Goal: Information Seeking & Learning: Learn about a topic

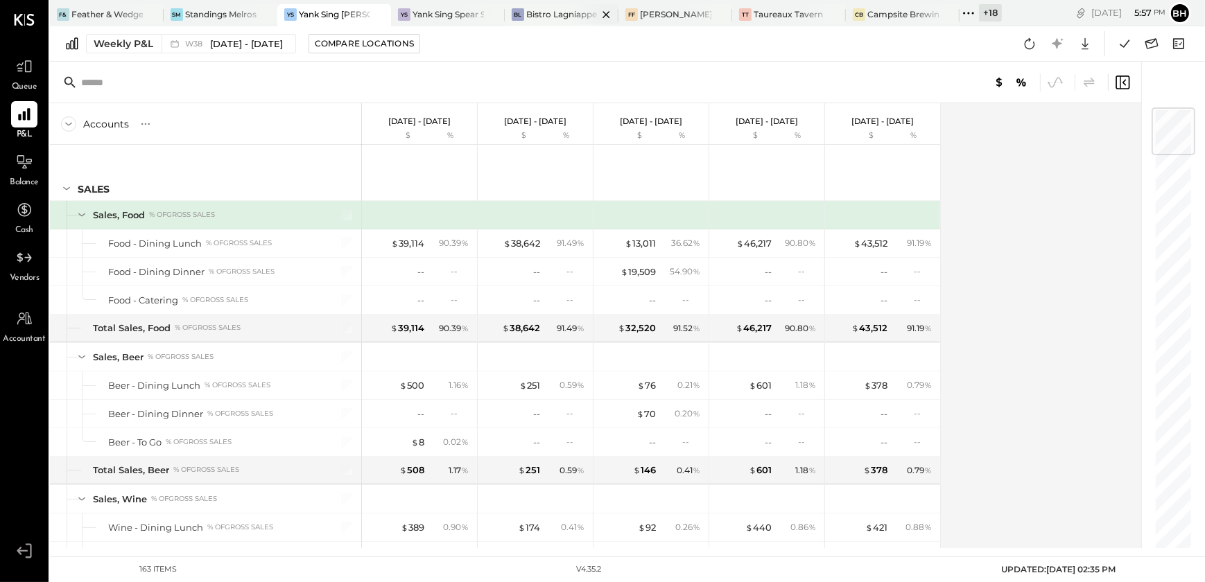
click at [575, 11] on div at bounding box center [594, 14] width 49 height 20
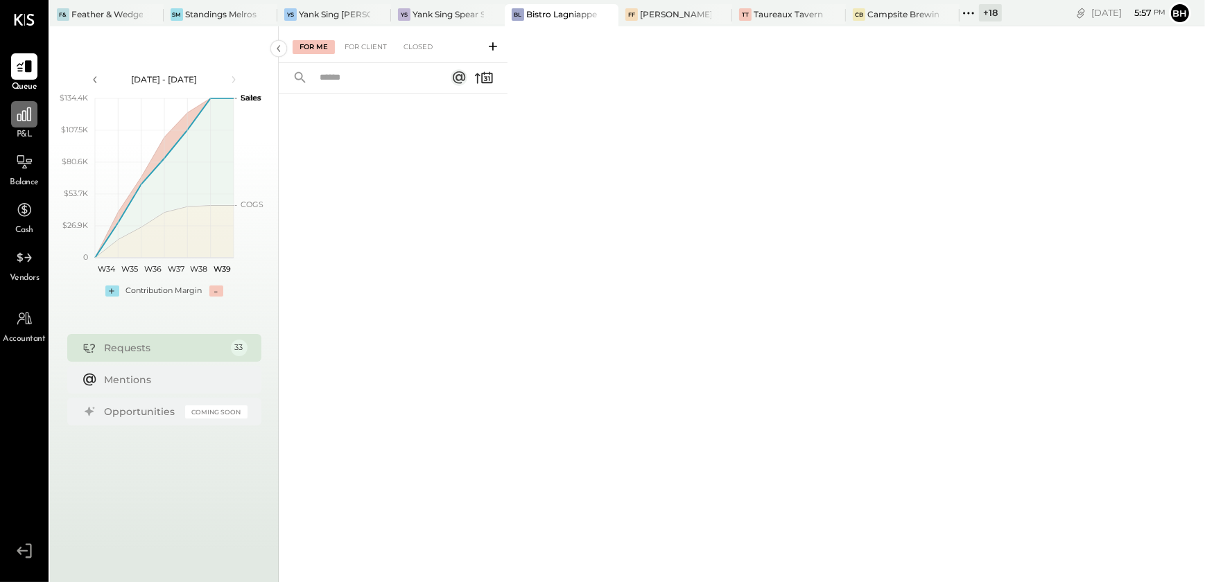
click at [25, 125] on div at bounding box center [24, 114] width 26 height 26
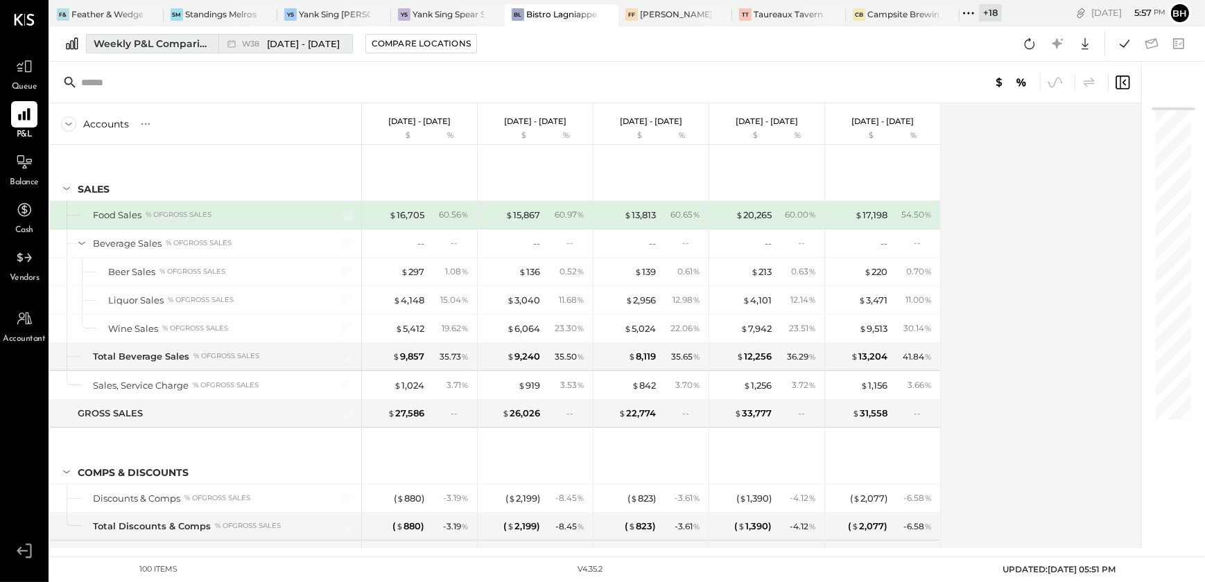
click at [176, 44] on div "Weekly P&L Comparison" at bounding box center [152, 44] width 116 height 14
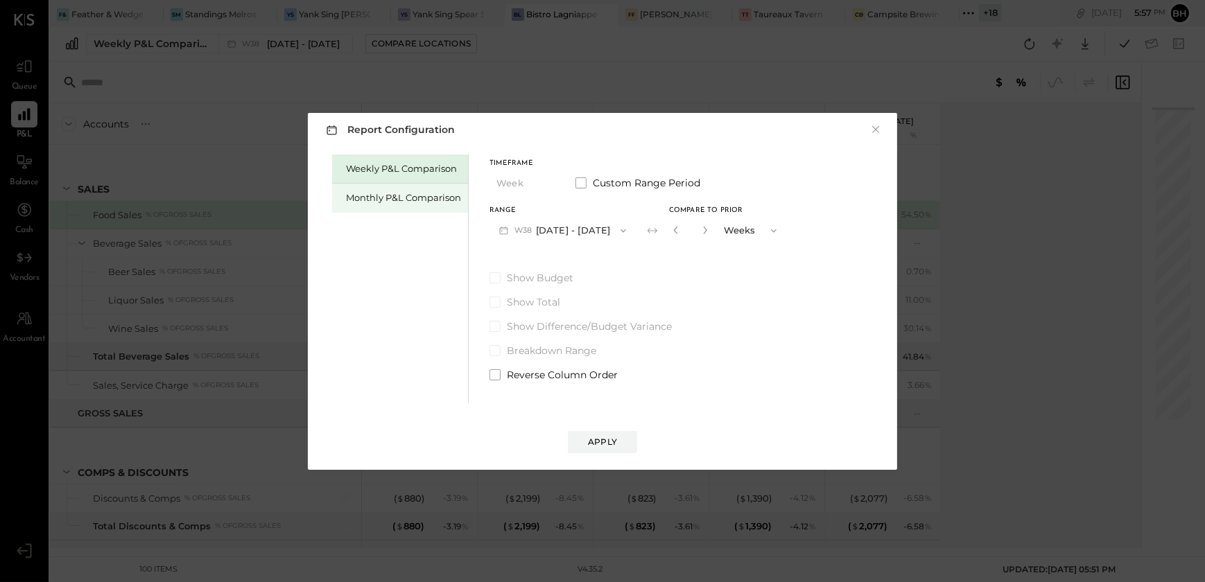
click at [365, 193] on div "Monthly P&L Comparison" at bounding box center [403, 197] width 115 height 13
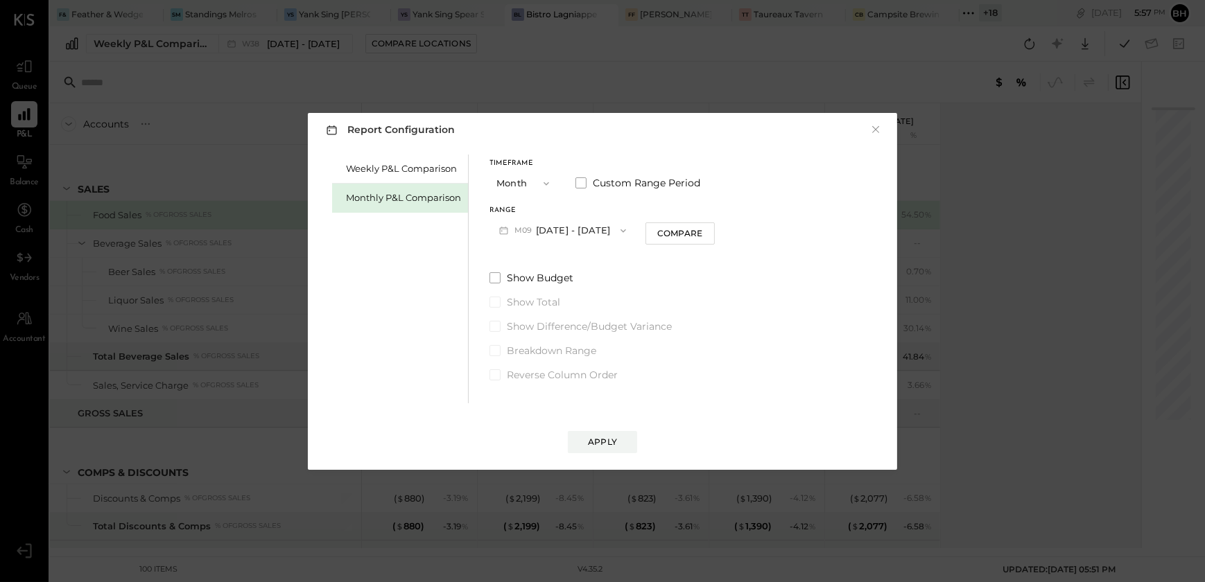
click at [571, 222] on button "M09 [DATE] - [DATE]" at bounding box center [562, 231] width 146 height 26
click at [550, 267] on div "M08 Aug 1 - 31, 2025" at bounding box center [569, 261] width 158 height 29
click at [596, 440] on div "Apply" at bounding box center [602, 442] width 29 height 12
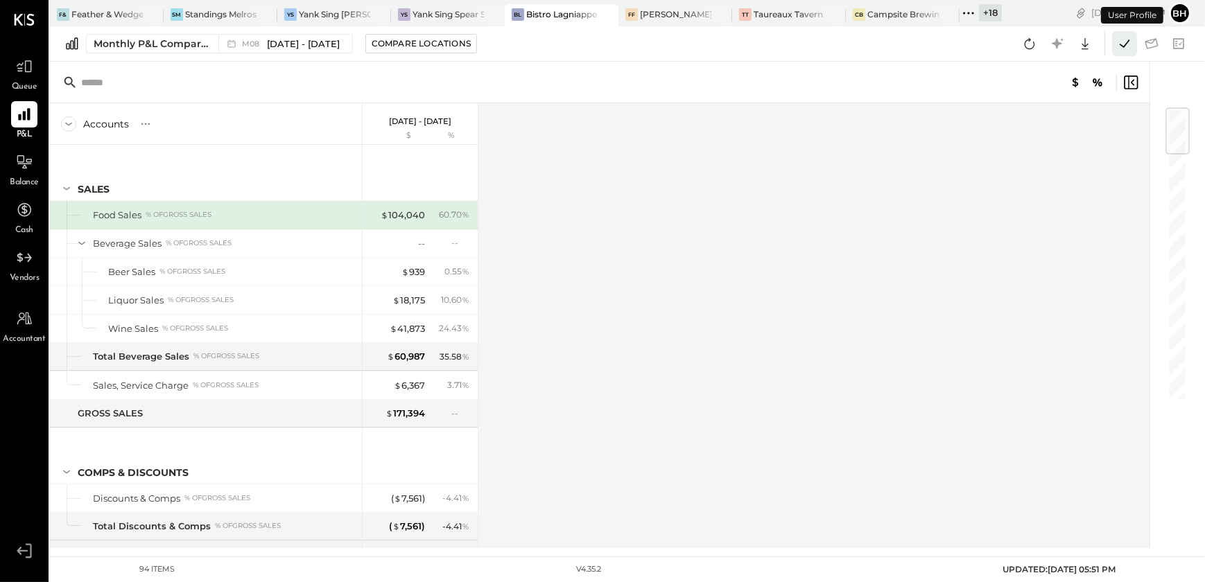
click at [1124, 35] on icon at bounding box center [1124, 44] width 18 height 18
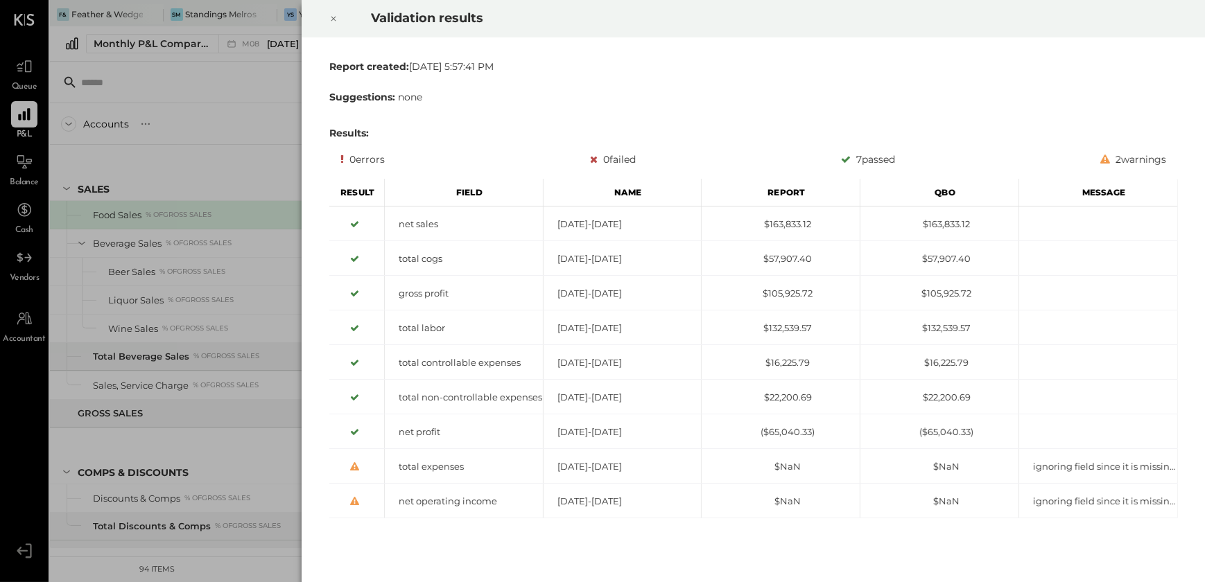
click at [334, 20] on icon at bounding box center [333, 18] width 8 height 17
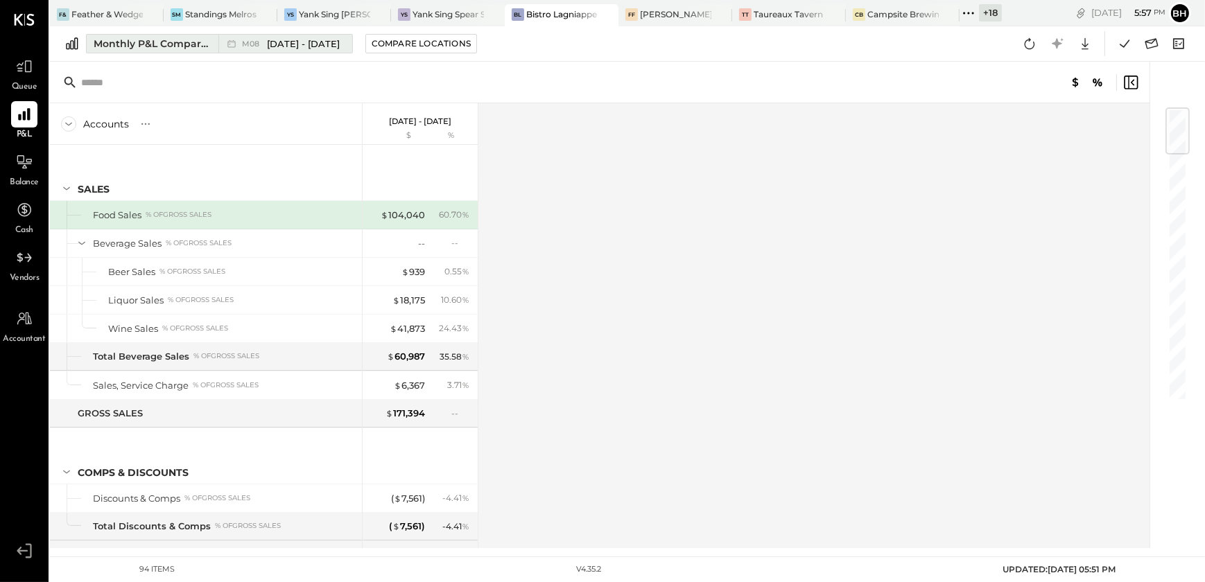
click at [268, 49] on span "[DATE] - [DATE]" at bounding box center [303, 43] width 73 height 13
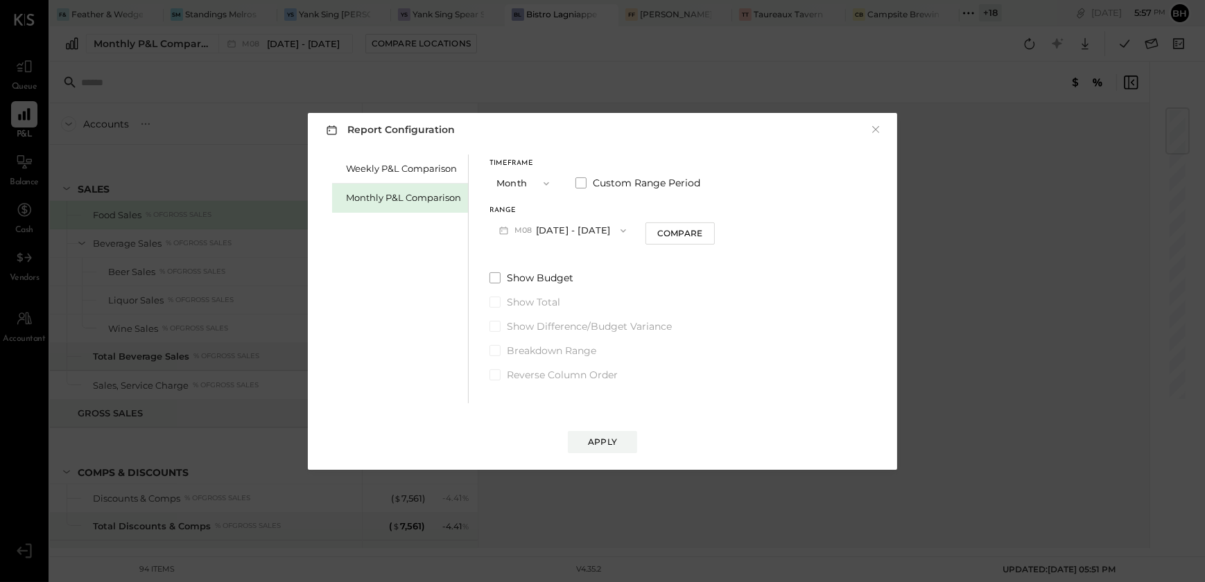
click at [532, 223] on button "M08 Aug 1 - 31, 2025" at bounding box center [562, 231] width 146 height 26
click at [548, 242] on div "M09 Sep 1 - 30, 2025" at bounding box center [569, 232] width 158 height 29
click at [587, 441] on button "Apply" at bounding box center [602, 442] width 69 height 22
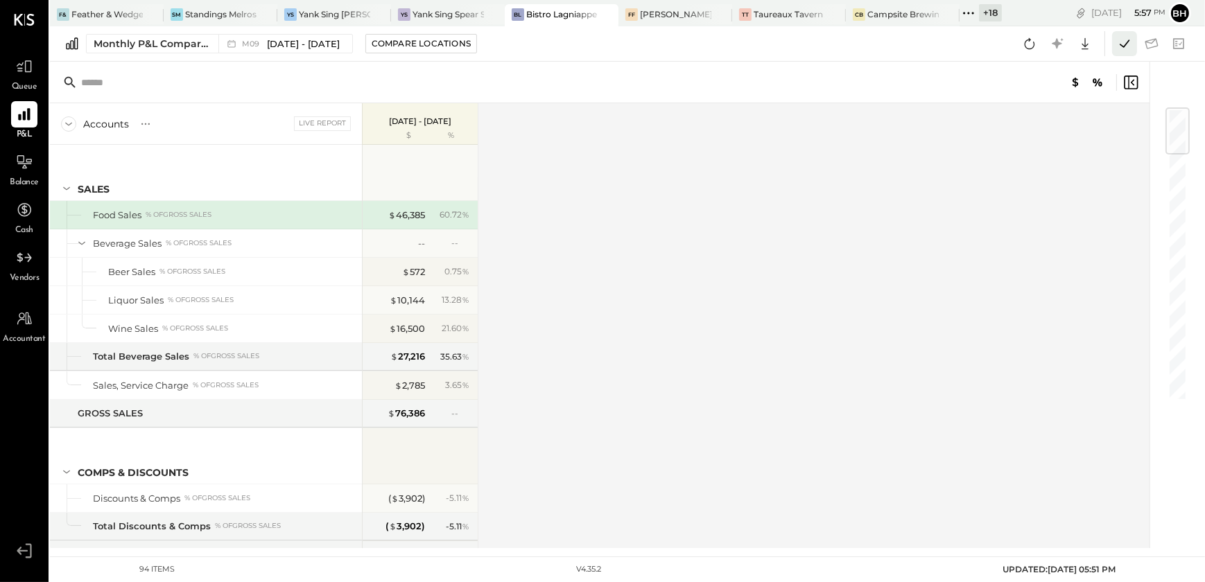
click at [1117, 44] on icon at bounding box center [1124, 44] width 18 height 18
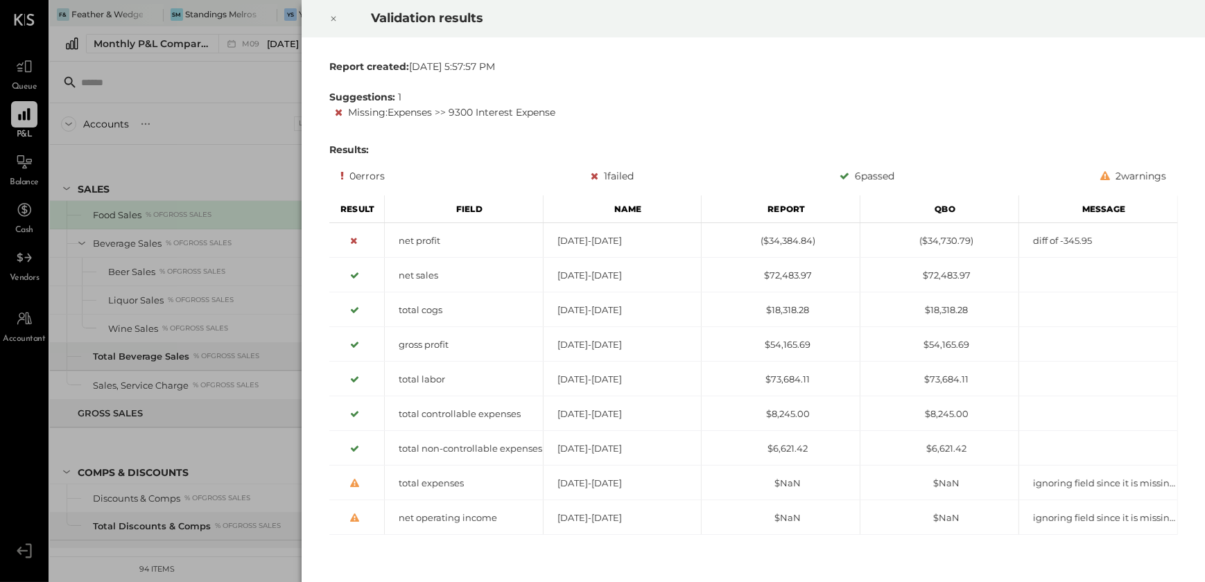
click at [331, 19] on icon at bounding box center [333, 18] width 8 height 17
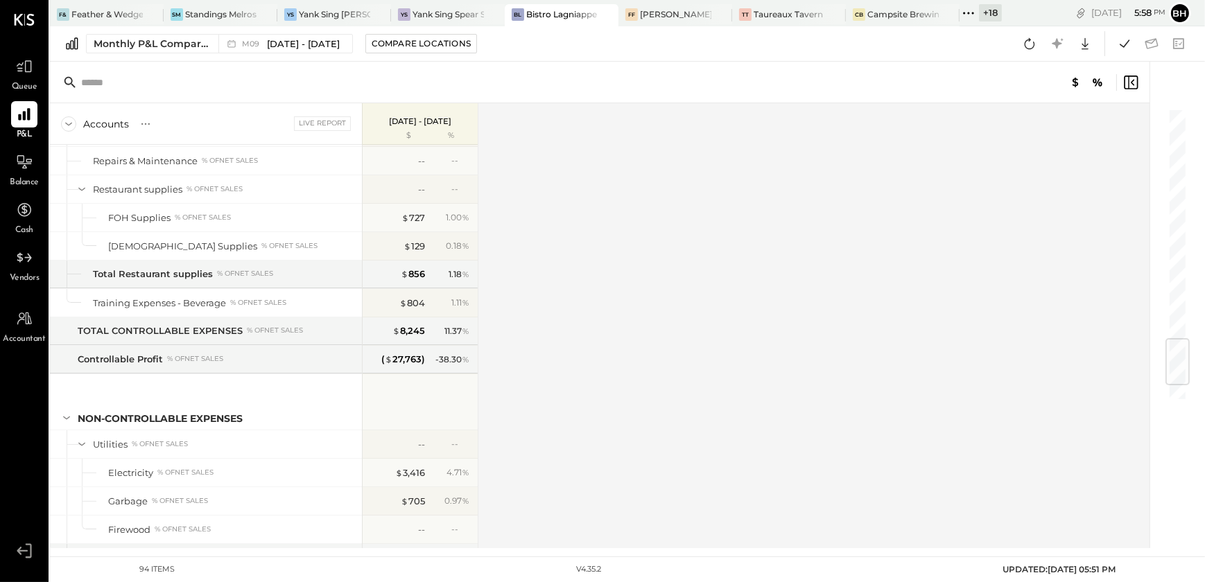
scroll to position [2093, 0]
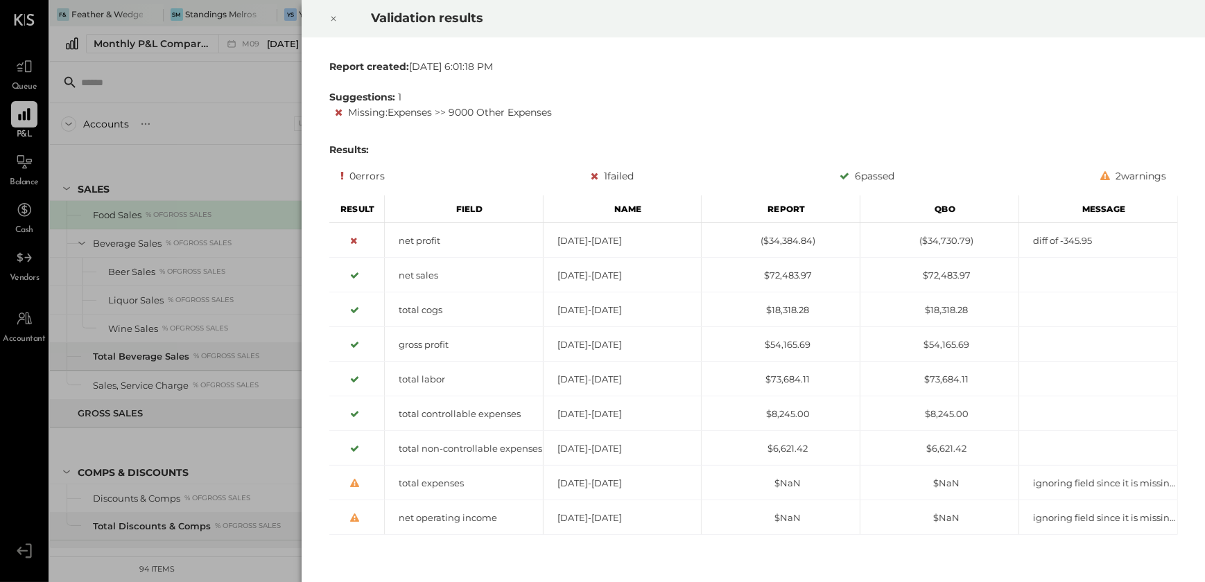
click at [336, 19] on icon at bounding box center [333, 18] width 8 height 17
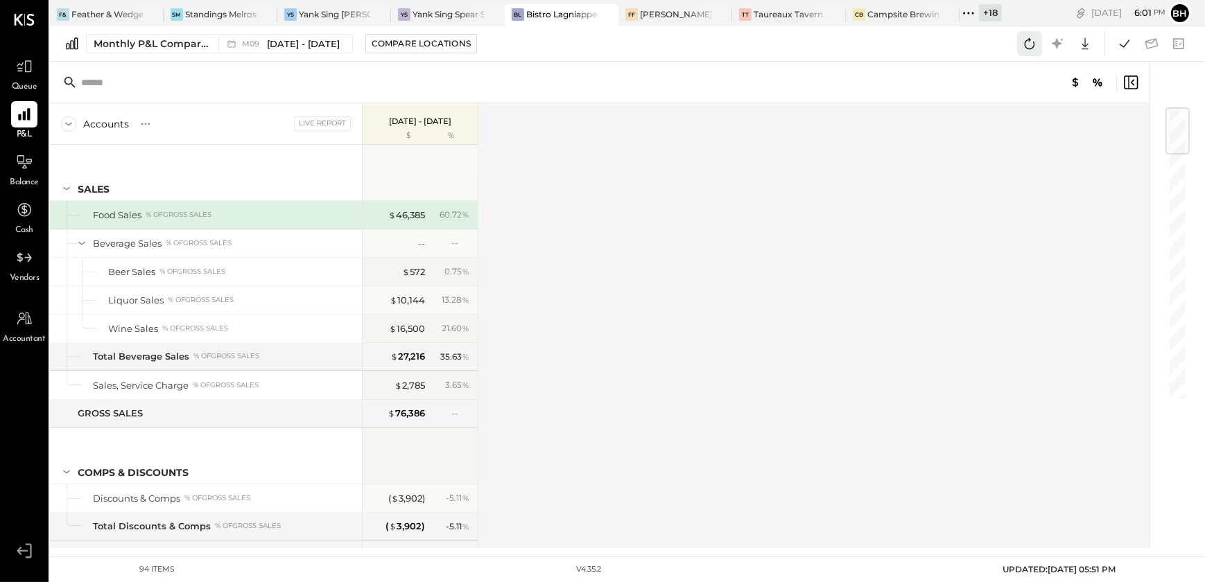
click at [1025, 41] on icon at bounding box center [1029, 44] width 18 height 18
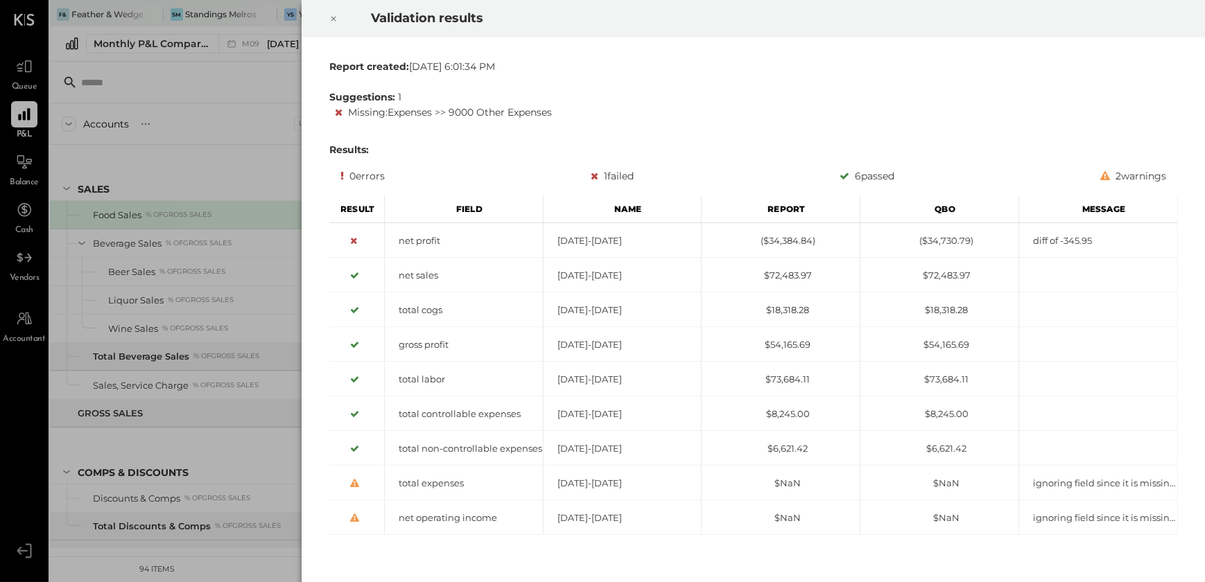
click at [335, 19] on icon at bounding box center [333, 18] width 8 height 17
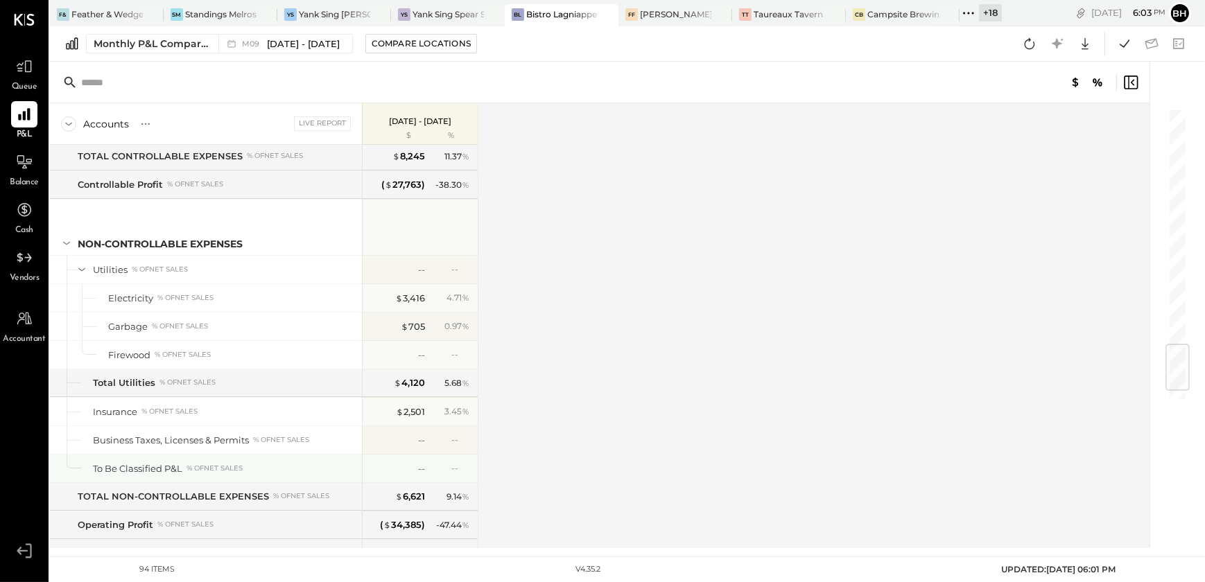
scroll to position [2093, 0]
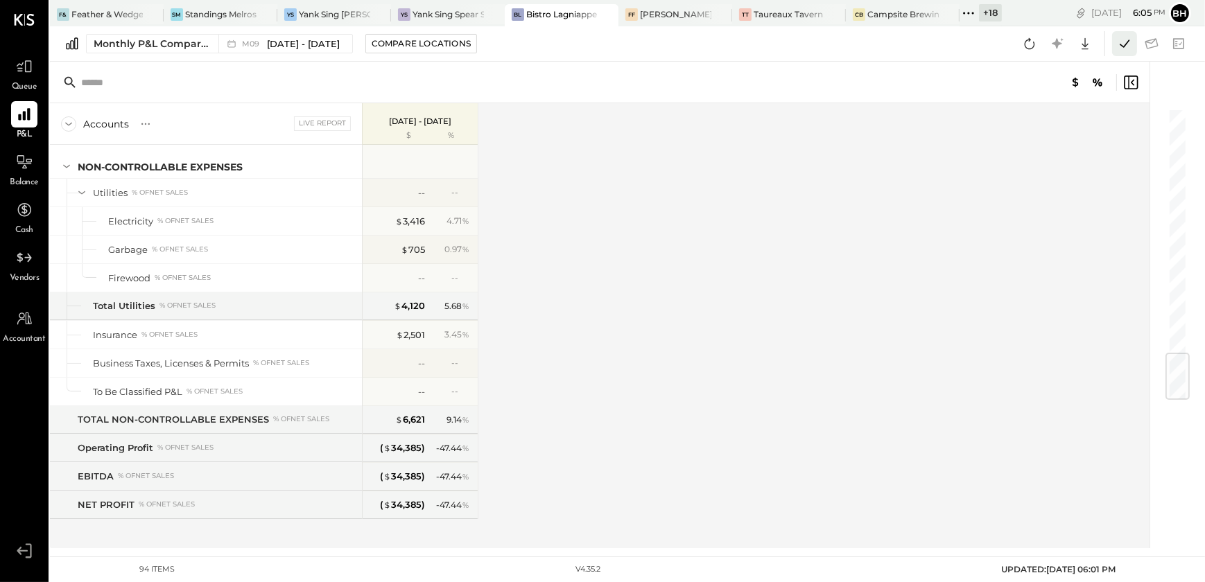
click at [1112, 41] on button at bounding box center [1124, 43] width 25 height 25
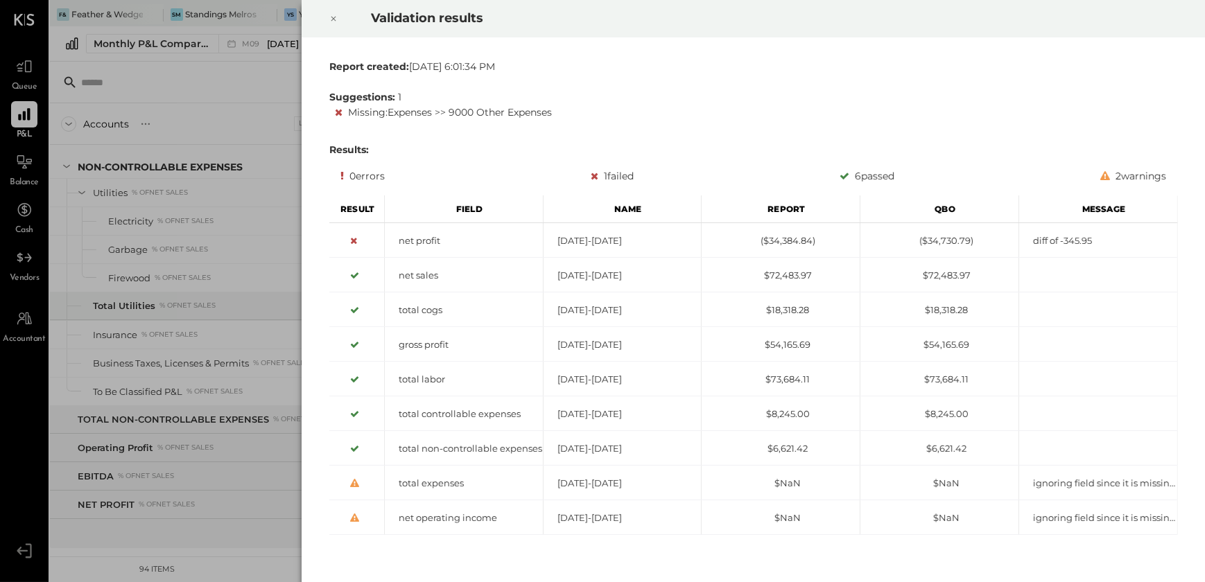
click at [329, 17] on icon at bounding box center [333, 18] width 8 height 17
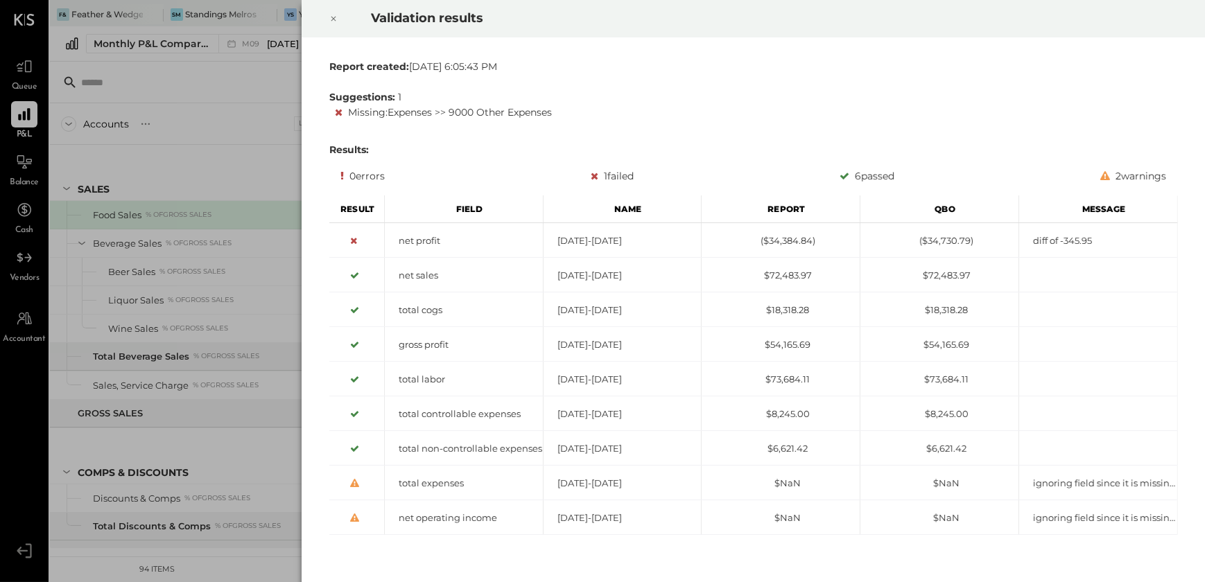
click at [333, 15] on icon at bounding box center [333, 18] width 8 height 17
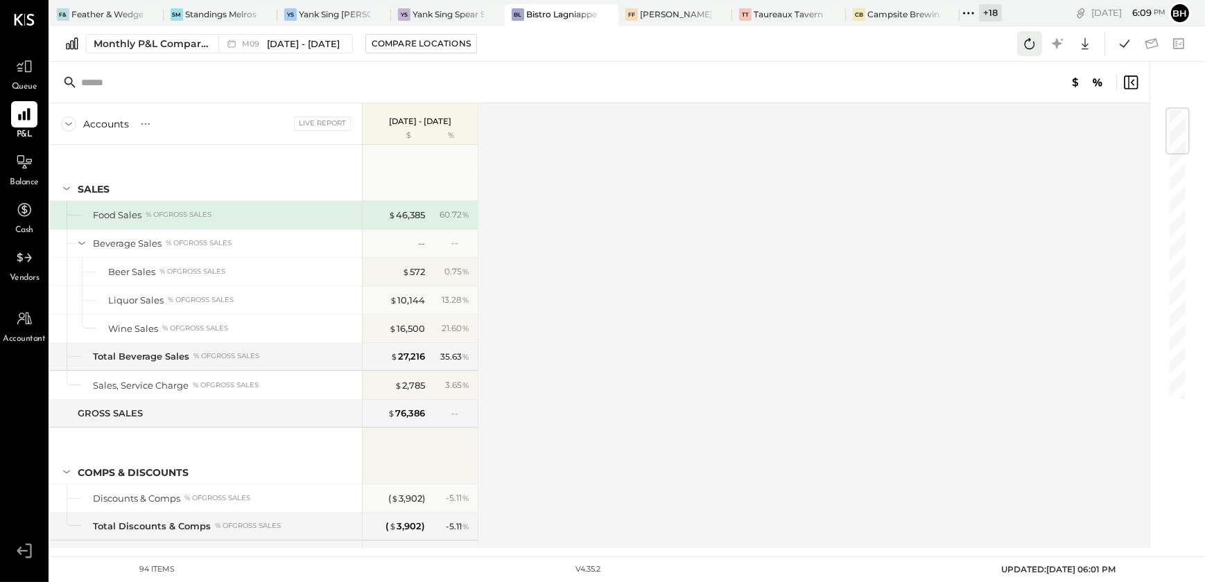
click at [1033, 49] on icon at bounding box center [1029, 44] width 18 height 18
click at [1130, 42] on icon at bounding box center [1124, 44] width 18 height 18
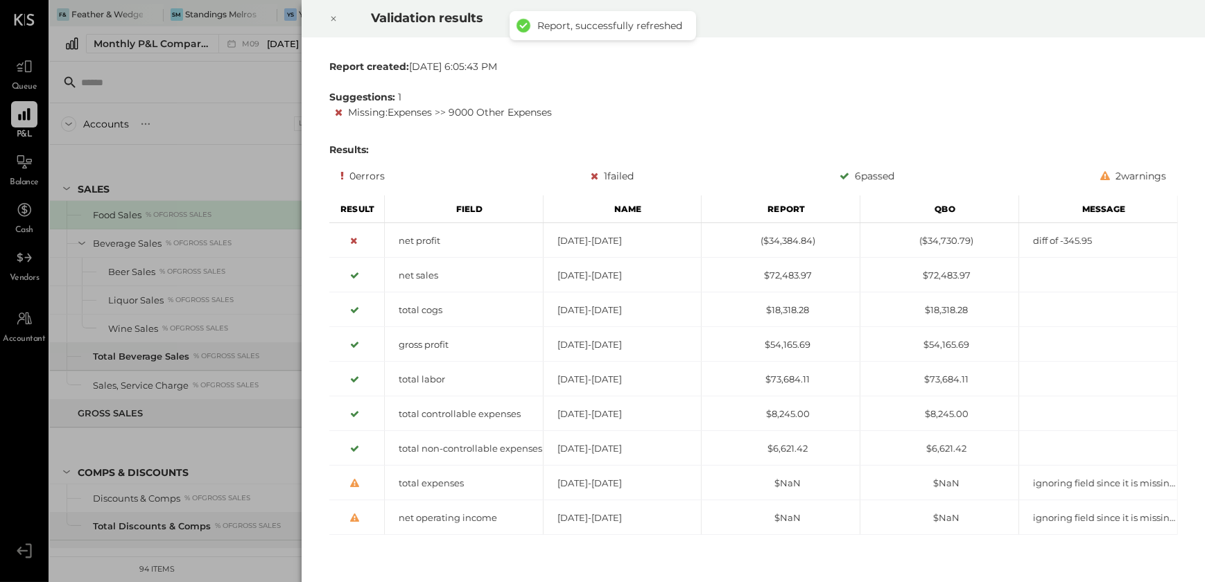
click at [337, 19] on icon at bounding box center [333, 18] width 8 height 17
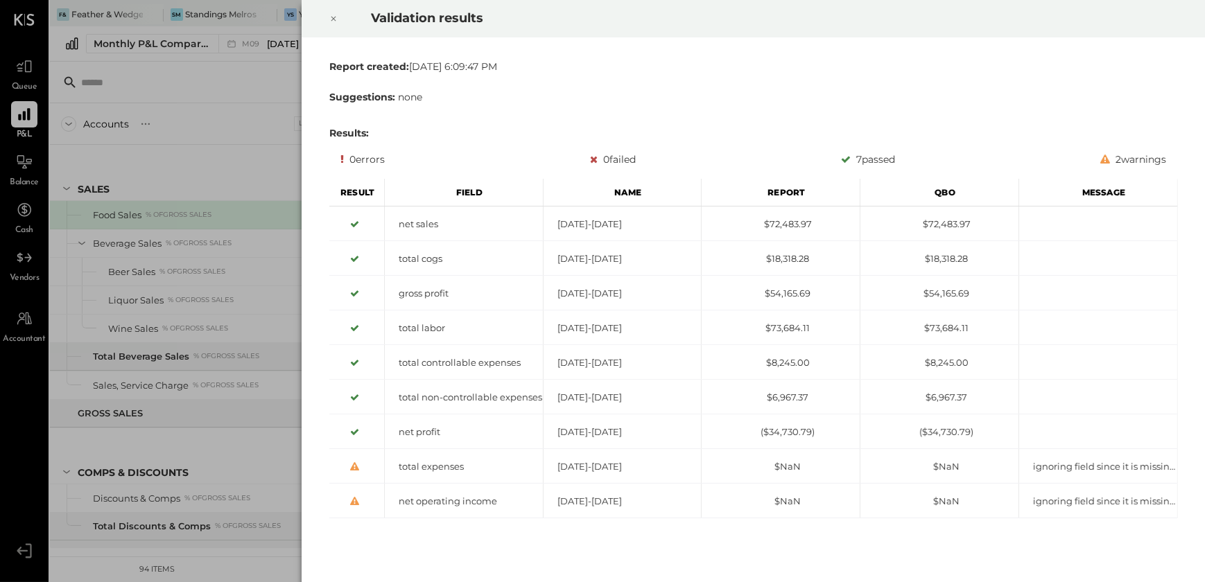
click at [333, 17] on icon at bounding box center [333, 18] width 8 height 17
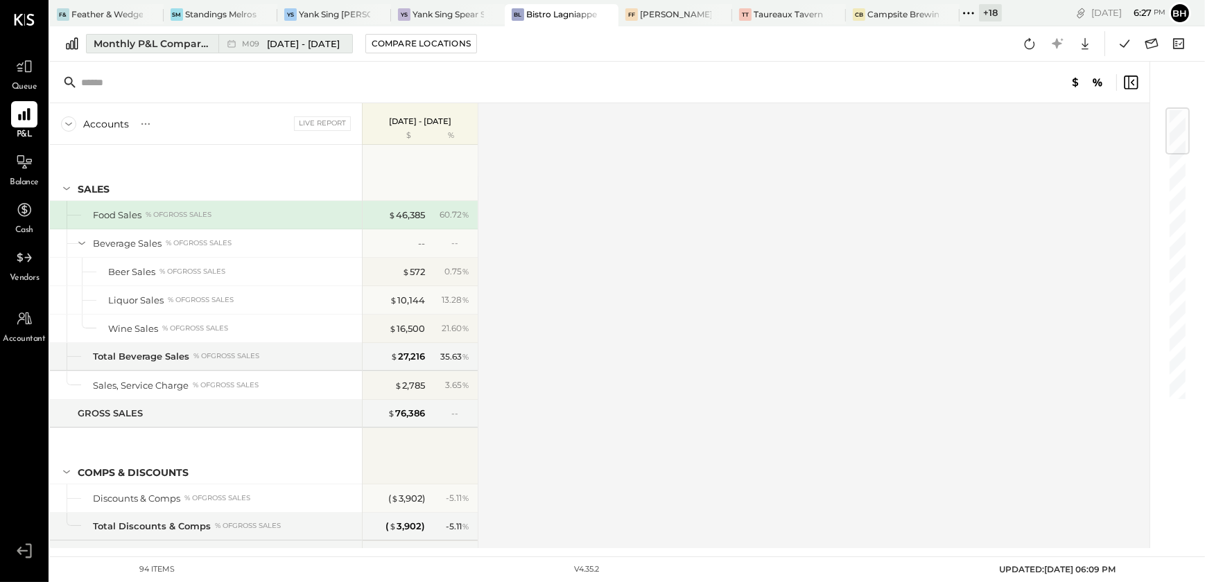
click at [132, 49] on div "Monthly P&L Comparison" at bounding box center [152, 44] width 116 height 14
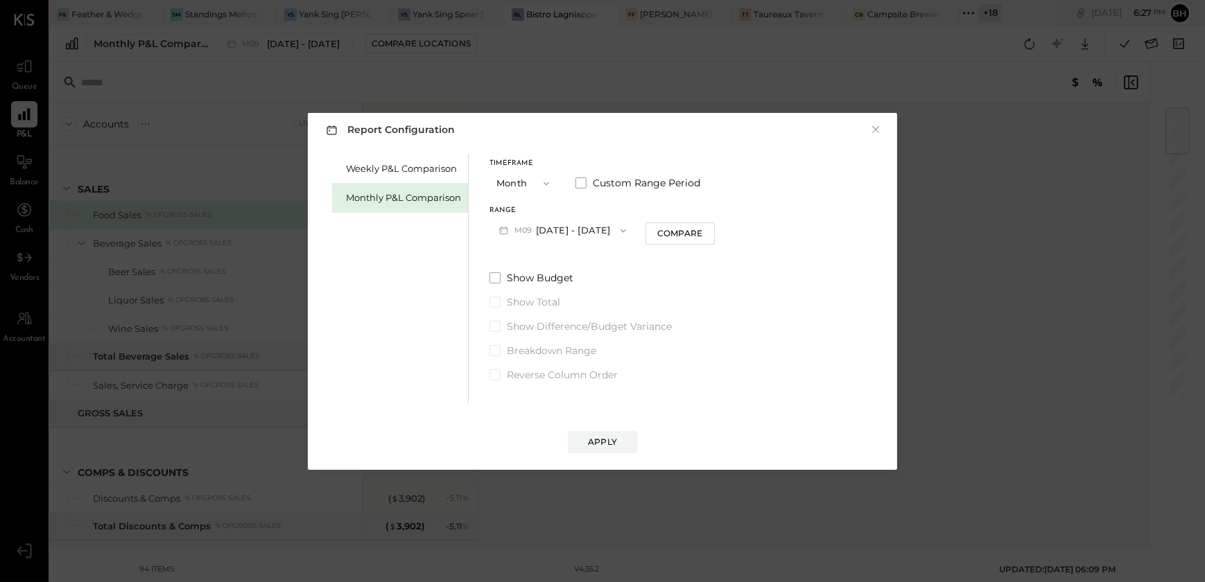
click at [566, 227] on button "M09 [DATE] - [DATE]" at bounding box center [562, 231] width 146 height 26
click at [573, 232] on span "[DATE] - [DATE]" at bounding box center [557, 232] width 66 height 12
click at [539, 186] on span "button" at bounding box center [543, 183] width 18 height 11
click at [525, 207] on span "Quarter" at bounding box center [517, 207] width 35 height 9
click at [612, 434] on button "Apply" at bounding box center [602, 442] width 69 height 22
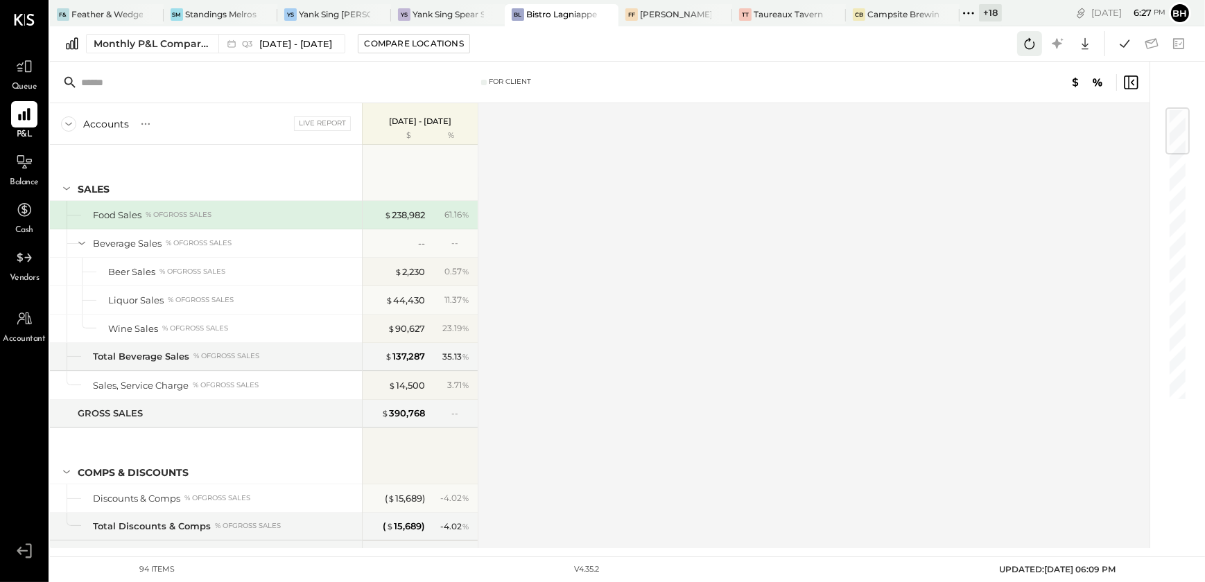
click at [1031, 45] on icon at bounding box center [1029, 44] width 18 height 18
click at [1119, 44] on icon at bounding box center [1124, 44] width 18 height 18
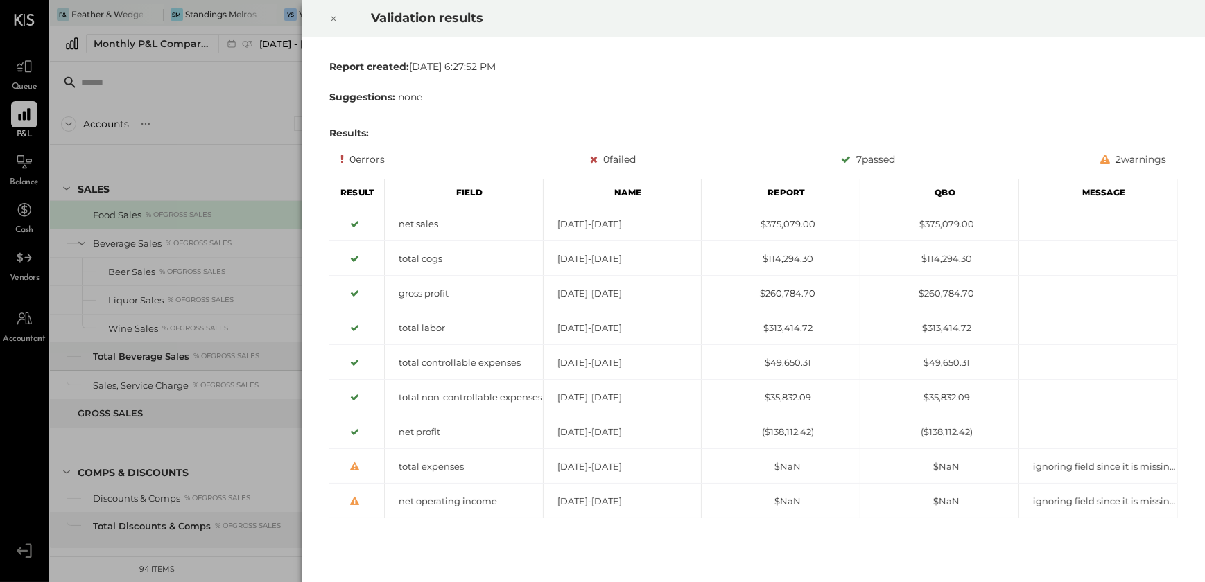
click at [332, 17] on icon at bounding box center [333, 18] width 8 height 17
click at [331, 14] on icon at bounding box center [333, 18] width 8 height 17
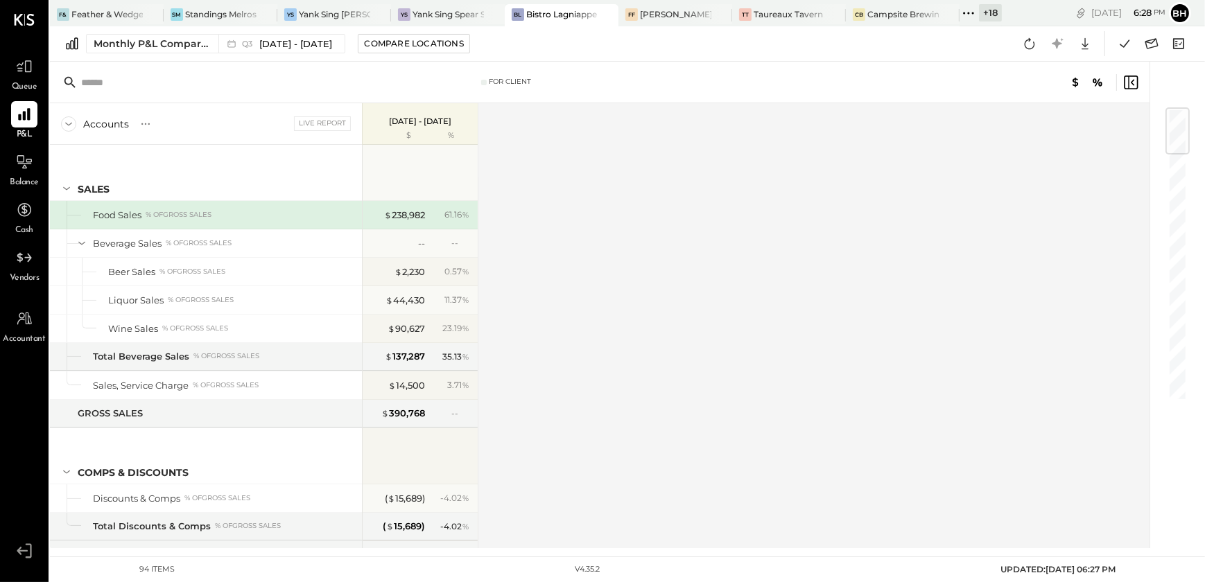
click at [727, 314] on div "Accounts S % GL Live Report Jul 1 - Sep 30, 2025 $ % SALES Food Sales % of GROS…" at bounding box center [600, 325] width 1101 height 445
